Goal: Entertainment & Leisure: Consume media (video, audio)

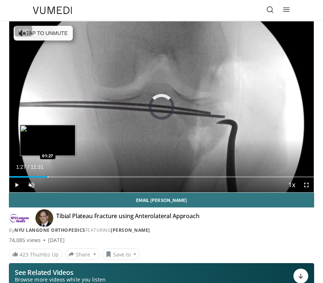
click at [48, 172] on div "Loaded : 7.21% 01:27 01:27" at bounding box center [161, 174] width 304 height 7
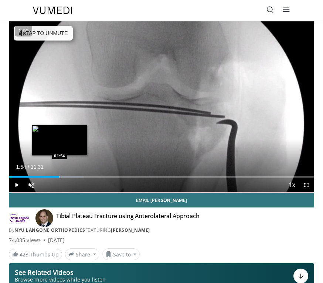
click at [59, 177] on div "Progress Bar" at bounding box center [59, 176] width 1 height 1
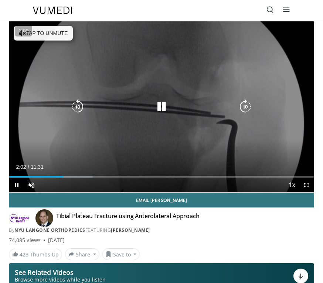
click at [50, 35] on button "Tap to unmute" at bounding box center [43, 33] width 59 height 15
click at [225, 141] on div "10 seconds Tap to unmute" at bounding box center [161, 106] width 304 height 171
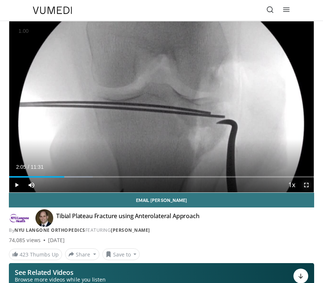
click at [307, 186] on span "Video Player" at bounding box center [306, 185] width 15 height 15
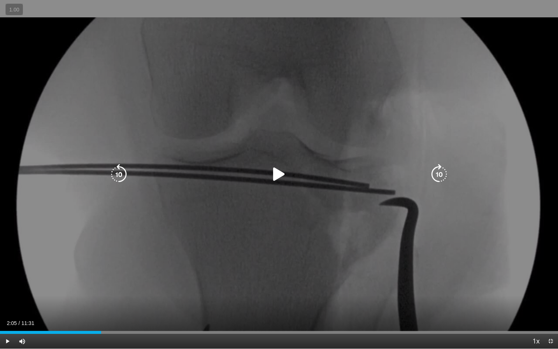
click at [272, 180] on icon "Video Player" at bounding box center [279, 174] width 21 height 21
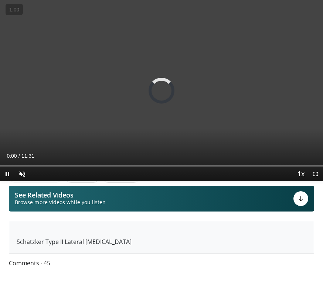
scroll to position [104, 0]
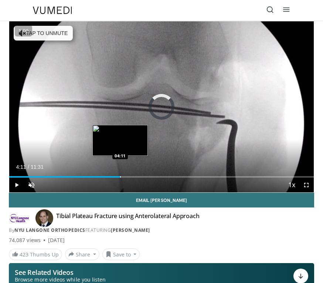
click at [120, 172] on div "Loaded : 5.76% 04:11 04:11" at bounding box center [161, 174] width 304 height 7
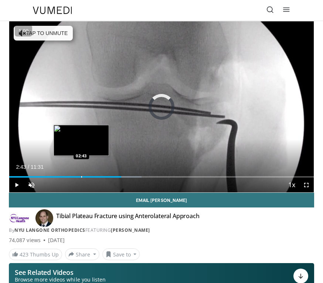
click at [81, 174] on div "Loaded : 43.42% 04:14 02:43" at bounding box center [161, 174] width 304 height 7
